Goal: Information Seeking & Learning: Learn about a topic

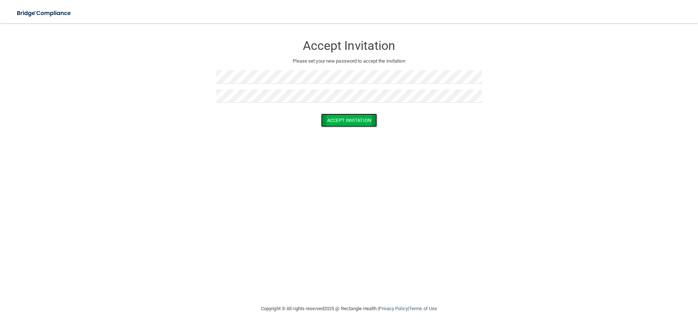
click at [348, 118] on button "Accept Invitation" at bounding box center [349, 119] width 56 height 13
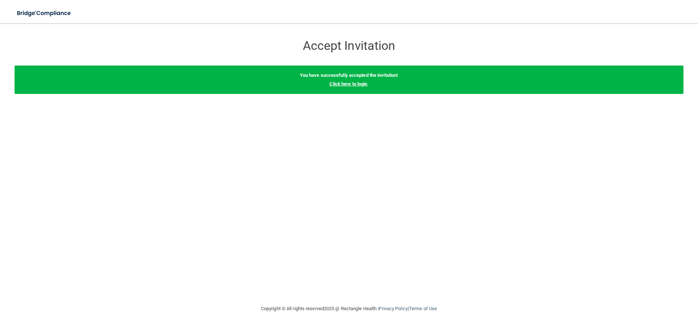
click at [340, 81] on link "Click here to login" at bounding box center [349, 83] width 38 height 5
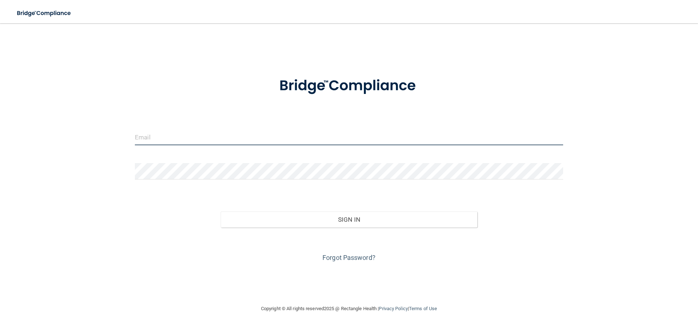
click at [154, 136] on input "email" at bounding box center [349, 137] width 429 height 16
click at [155, 135] on input "email" at bounding box center [349, 137] width 429 height 16
type input "[PERSON_NAME][EMAIL_ADDRESS][DOMAIN_NAME]"
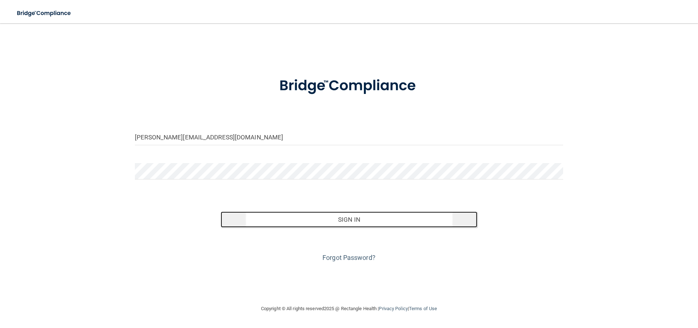
click at [375, 222] on button "Sign In" at bounding box center [349, 219] width 257 height 16
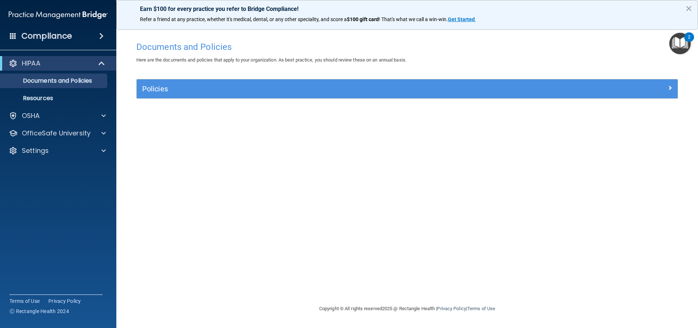
click at [258, 199] on div "Documents and Policies Here are the documents and policies that apply to your o…" at bounding box center [407, 171] width 553 height 266
click at [106, 131] on div at bounding box center [102, 133] width 18 height 9
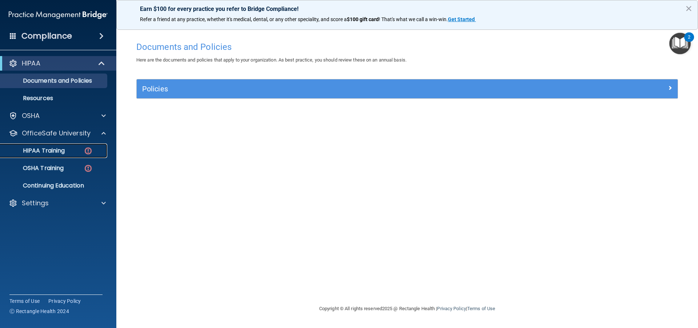
click at [62, 149] on p "HIPAA Training" at bounding box center [35, 150] width 60 height 7
